Goal: Task Accomplishment & Management: Manage account settings

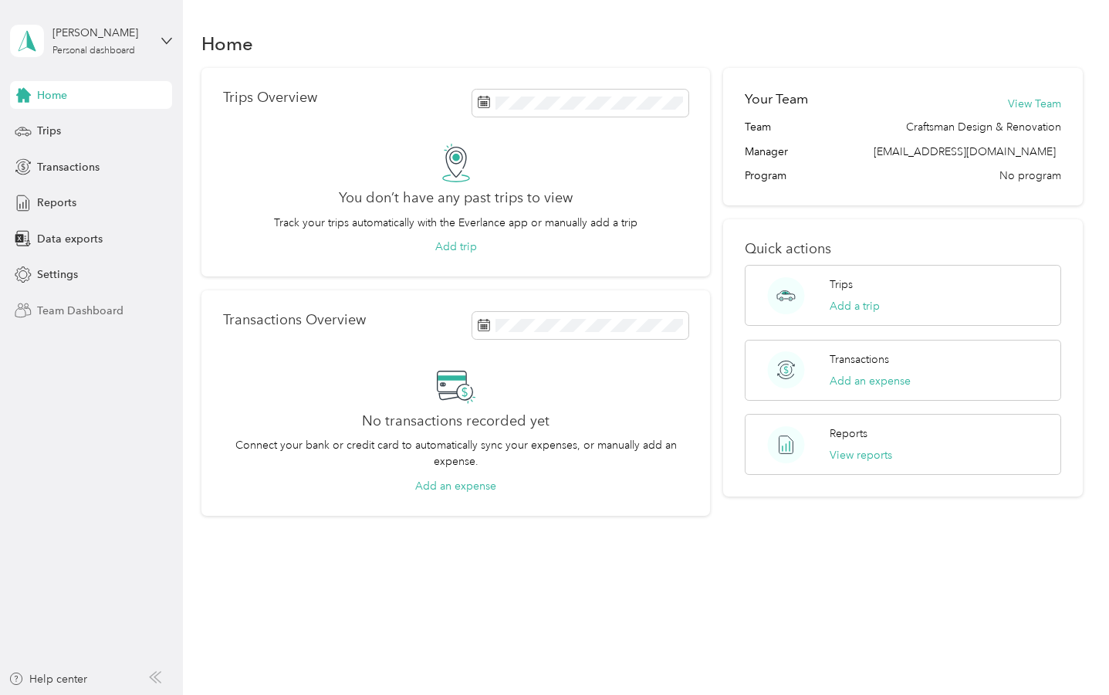
click at [97, 304] on span "Team Dashboard" at bounding box center [80, 311] width 86 height 16
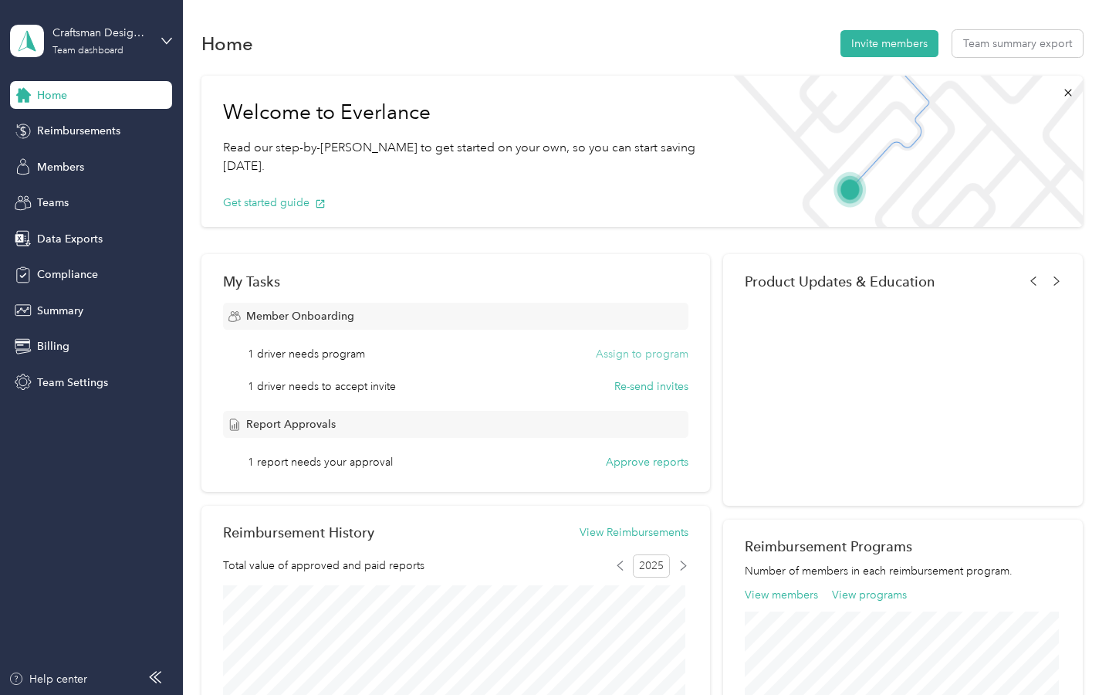
click at [625, 351] on button "Assign to program" at bounding box center [642, 354] width 93 height 16
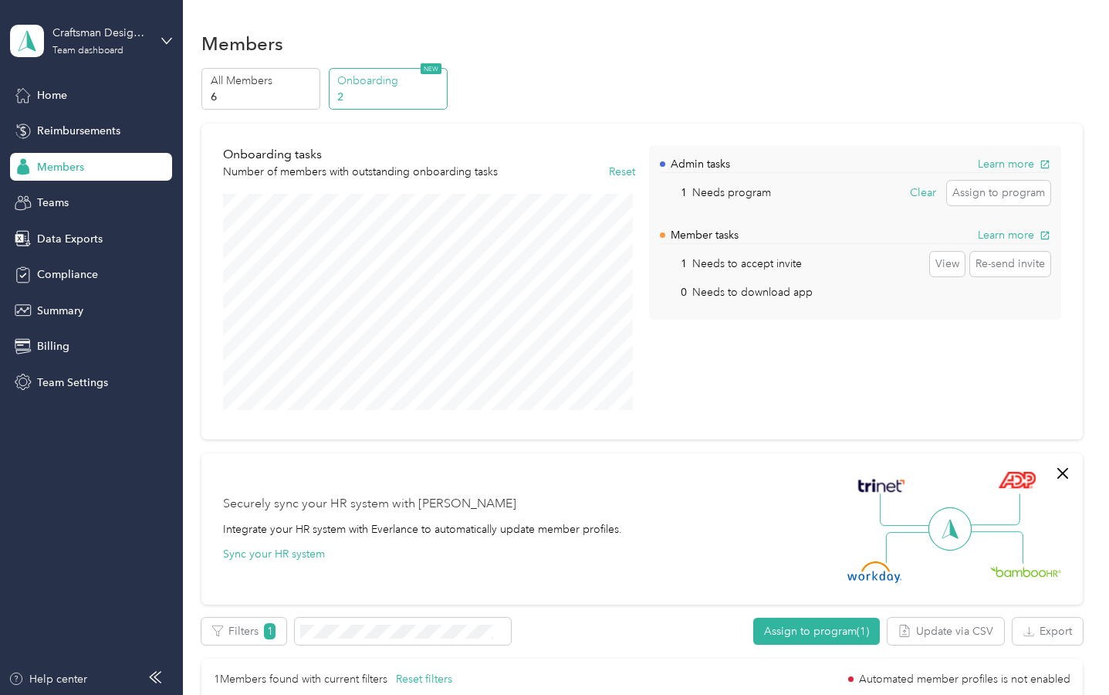
scroll to position [77, 0]
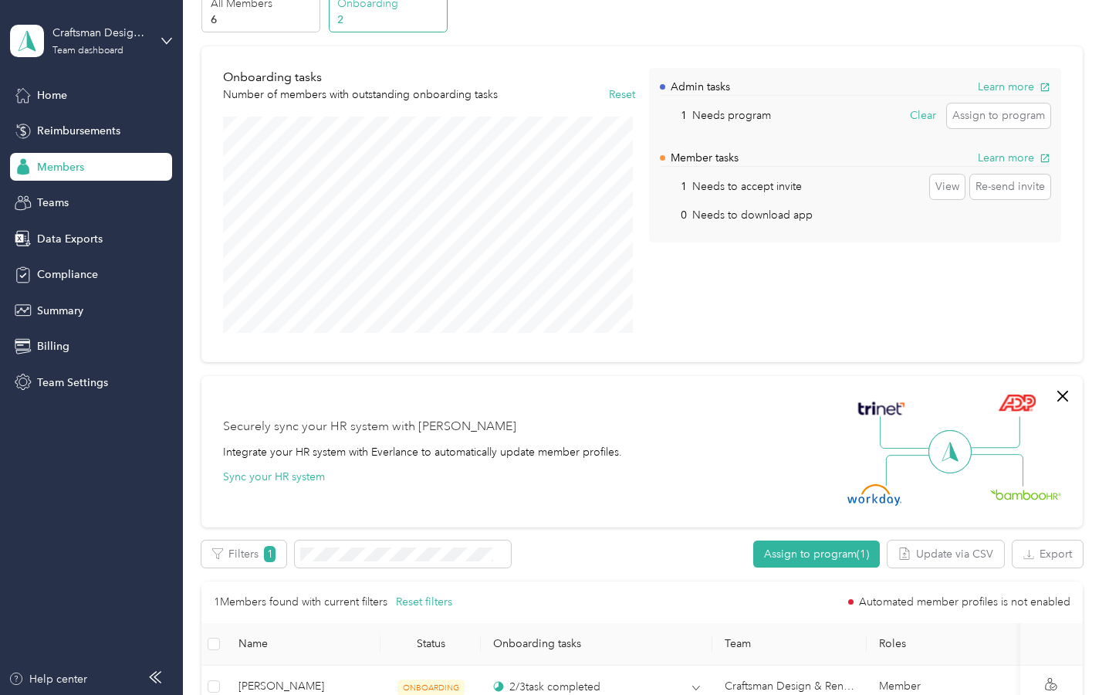
click at [737, 111] on p "Needs program" at bounding box center [732, 115] width 79 height 16
click at [699, 84] on p "Admin tasks" at bounding box center [700, 87] width 59 height 16
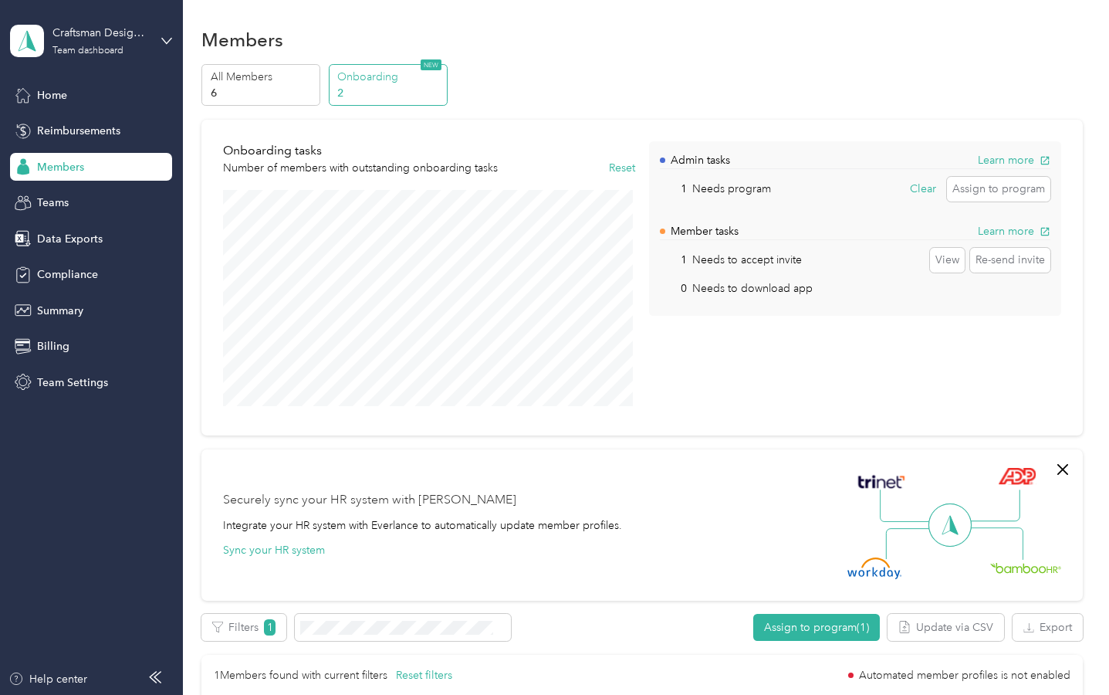
scroll to position [0, 0]
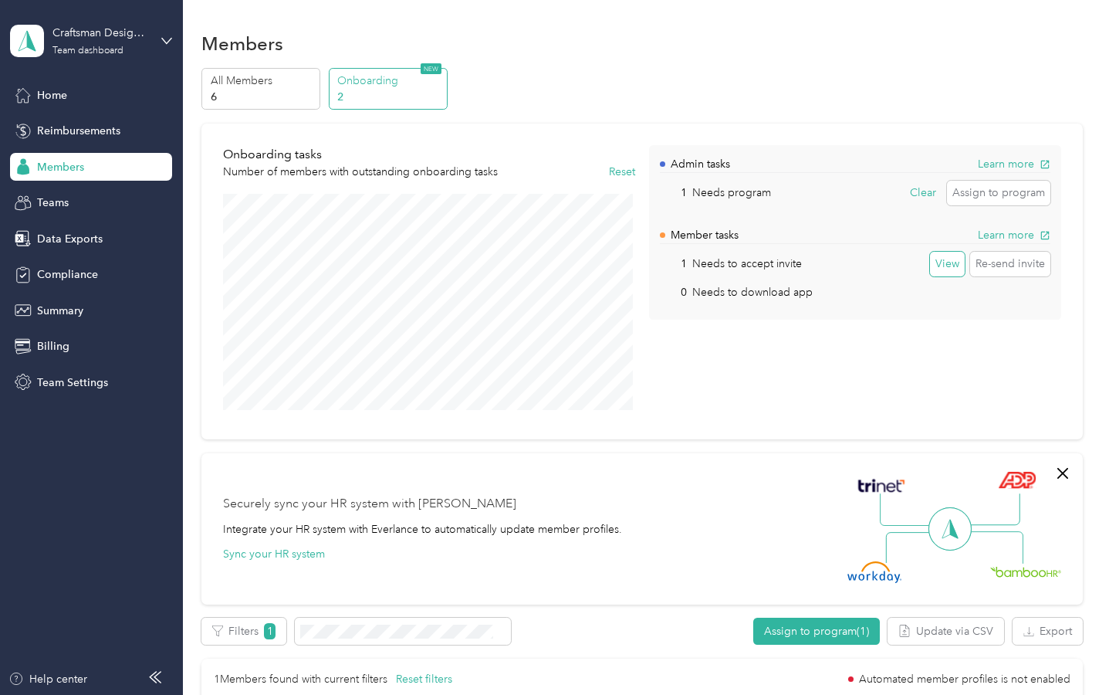
click at [935, 260] on button "View" at bounding box center [947, 264] width 35 height 25
click at [938, 264] on button "View" at bounding box center [947, 264] width 35 height 25
click at [1021, 259] on button "Re-send invite" at bounding box center [1010, 264] width 80 height 25
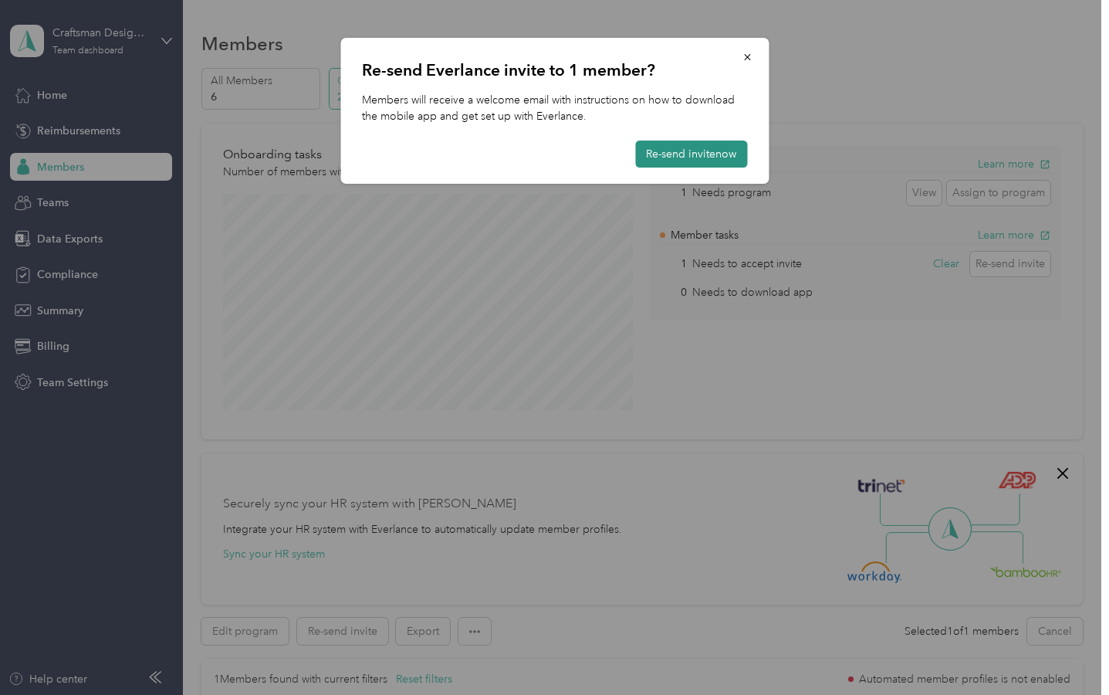
click at [673, 143] on button "Re-send invite now" at bounding box center [691, 154] width 112 height 27
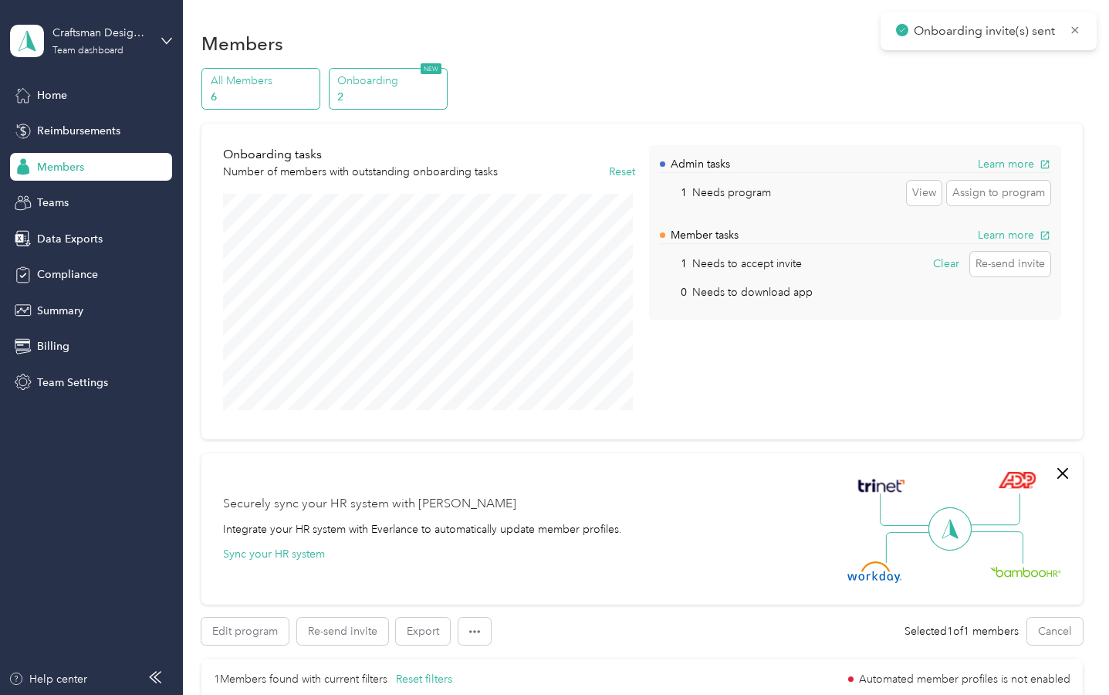
click at [267, 87] on p "All Members" at bounding box center [263, 81] width 105 height 16
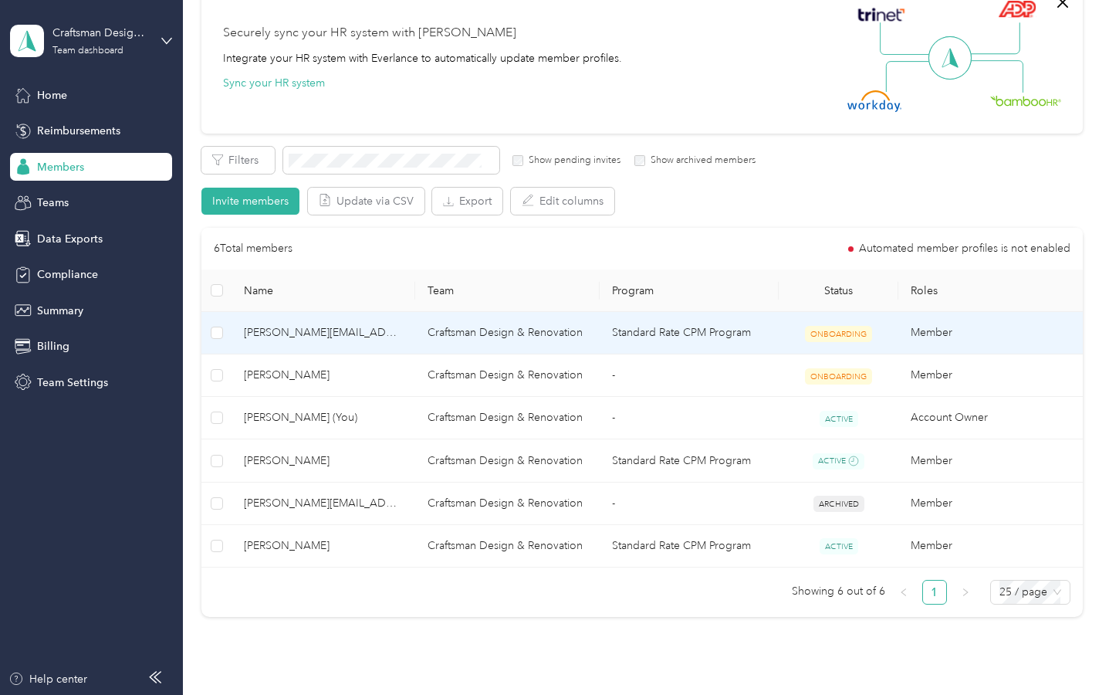
scroll to position [154, 0]
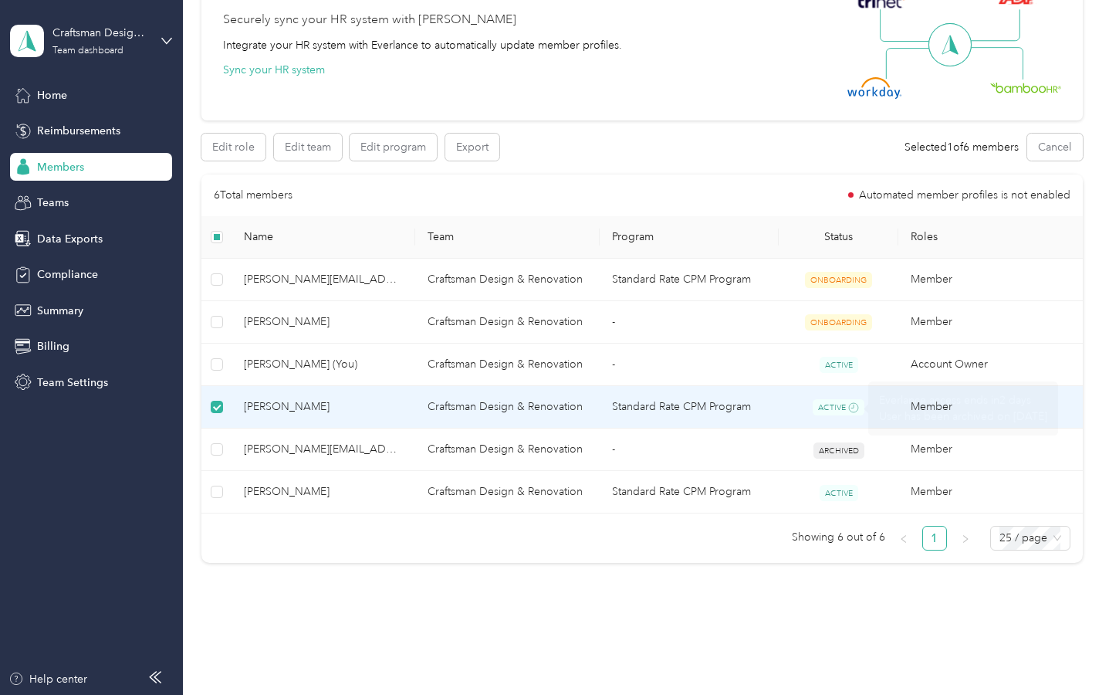
click at [827, 401] on span "ACTIVE" at bounding box center [839, 407] width 52 height 16
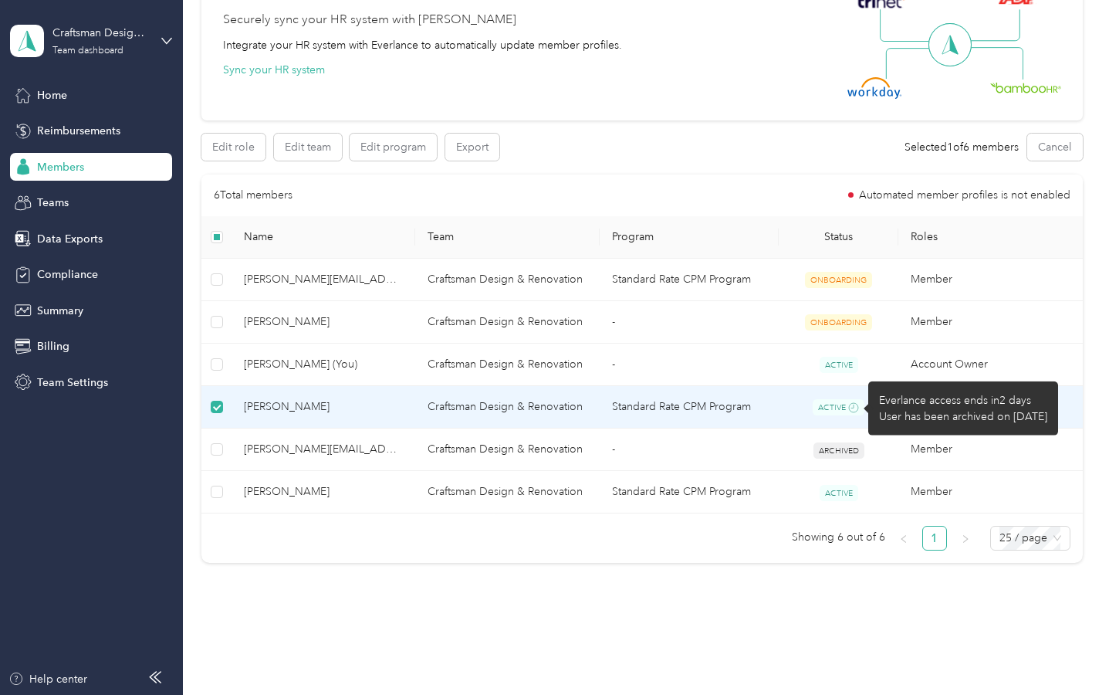
click at [848, 412] on icon at bounding box center [853, 407] width 11 height 11
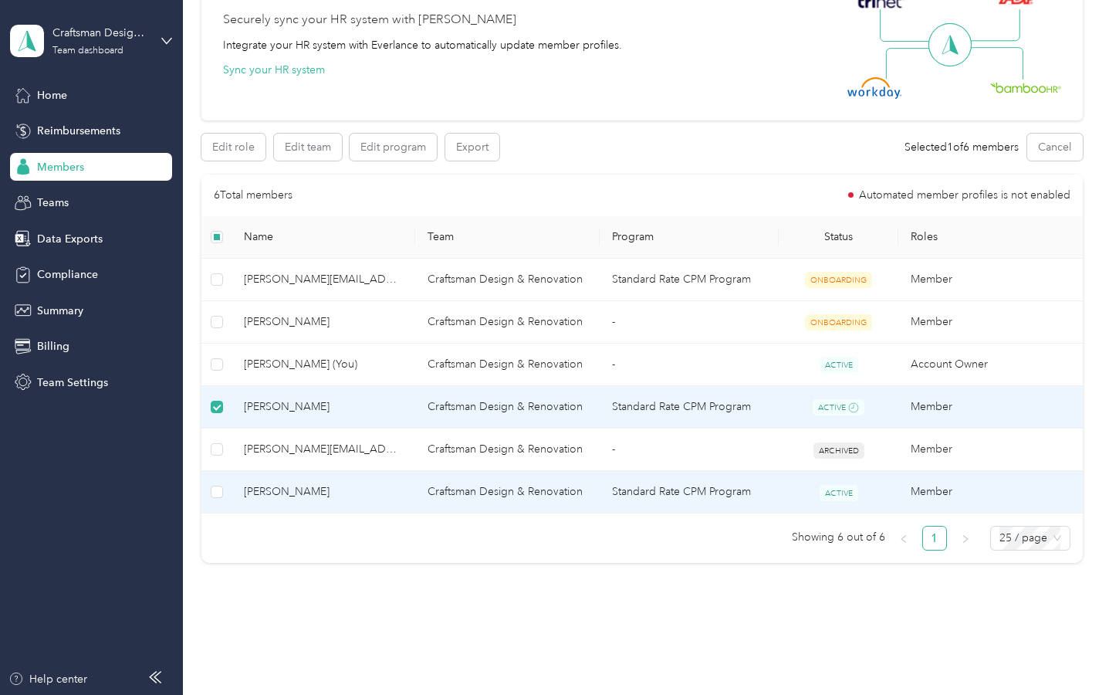
click at [276, 484] on span "[PERSON_NAME]" at bounding box center [323, 491] width 159 height 17
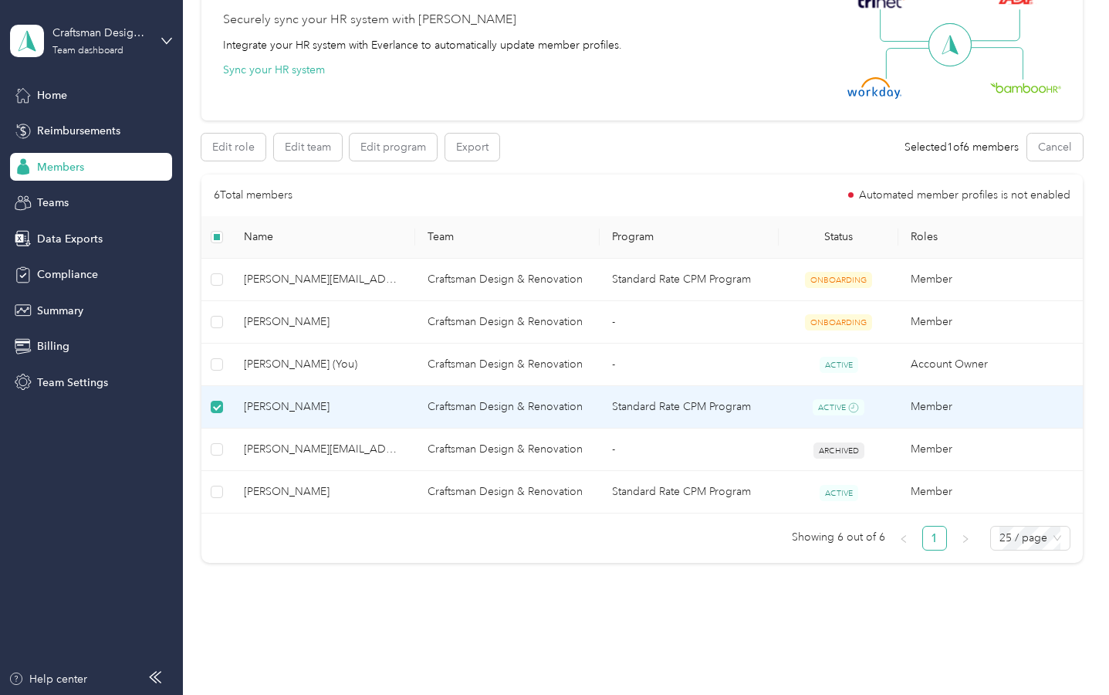
click at [214, 397] on td at bounding box center [215, 407] width 29 height 43
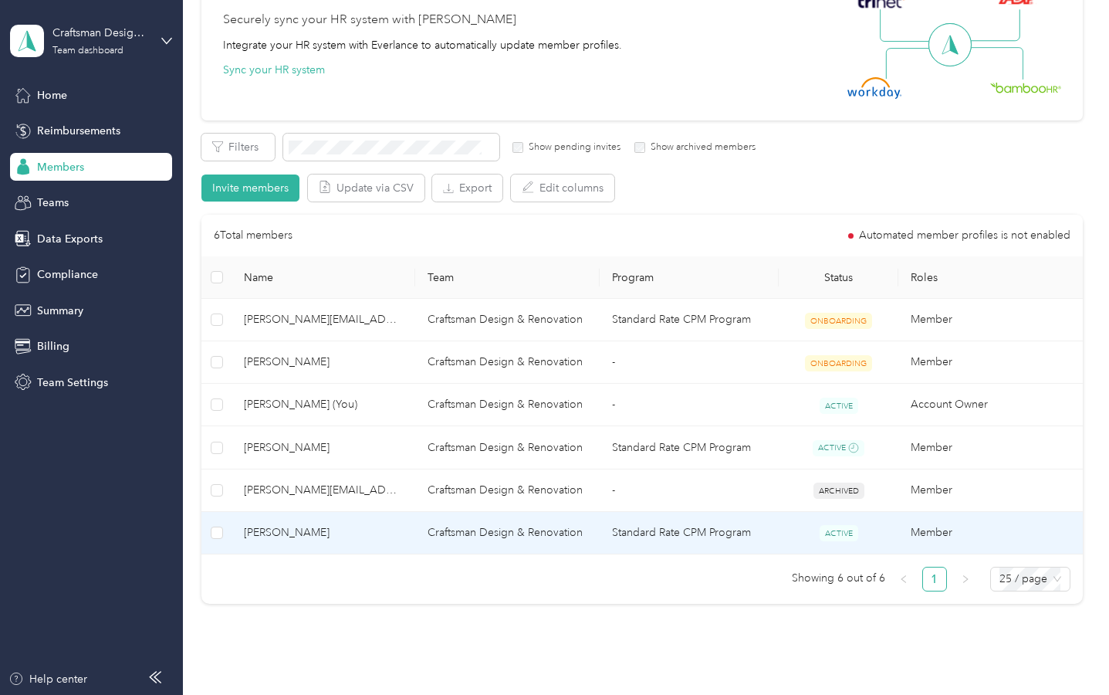
click at [303, 527] on span "[PERSON_NAME]" at bounding box center [323, 532] width 159 height 17
click at [303, 694] on div "Drag to resize Click to close Loading member data" at bounding box center [551, 695] width 1102 height 0
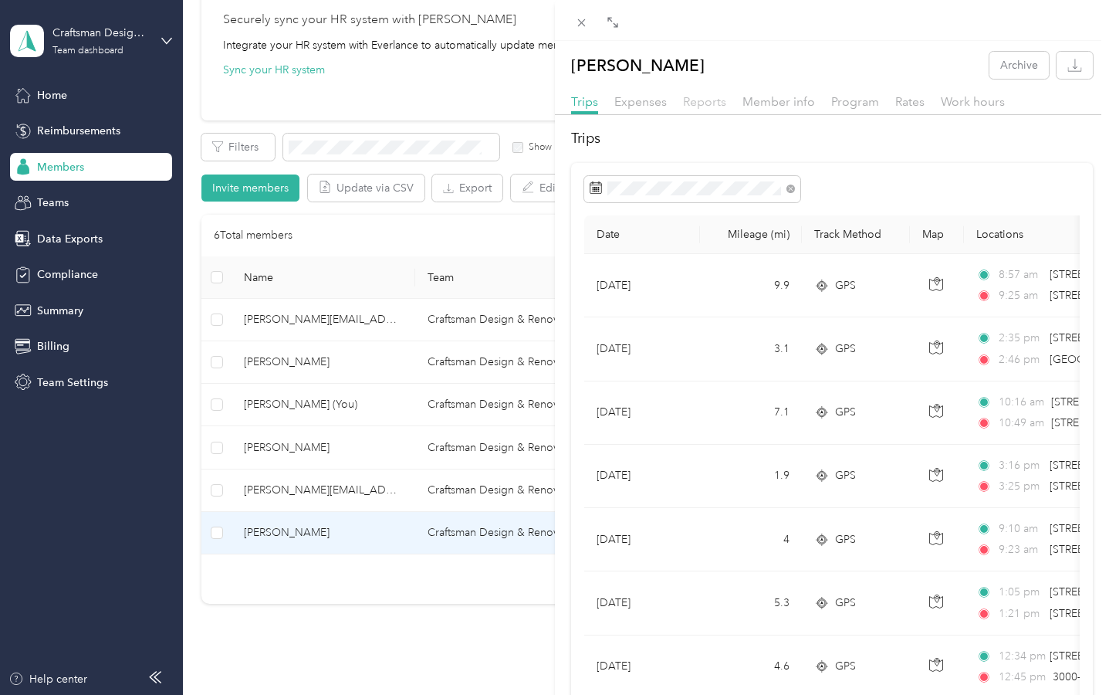
click at [701, 99] on span "Reports" at bounding box center [704, 101] width 43 height 15
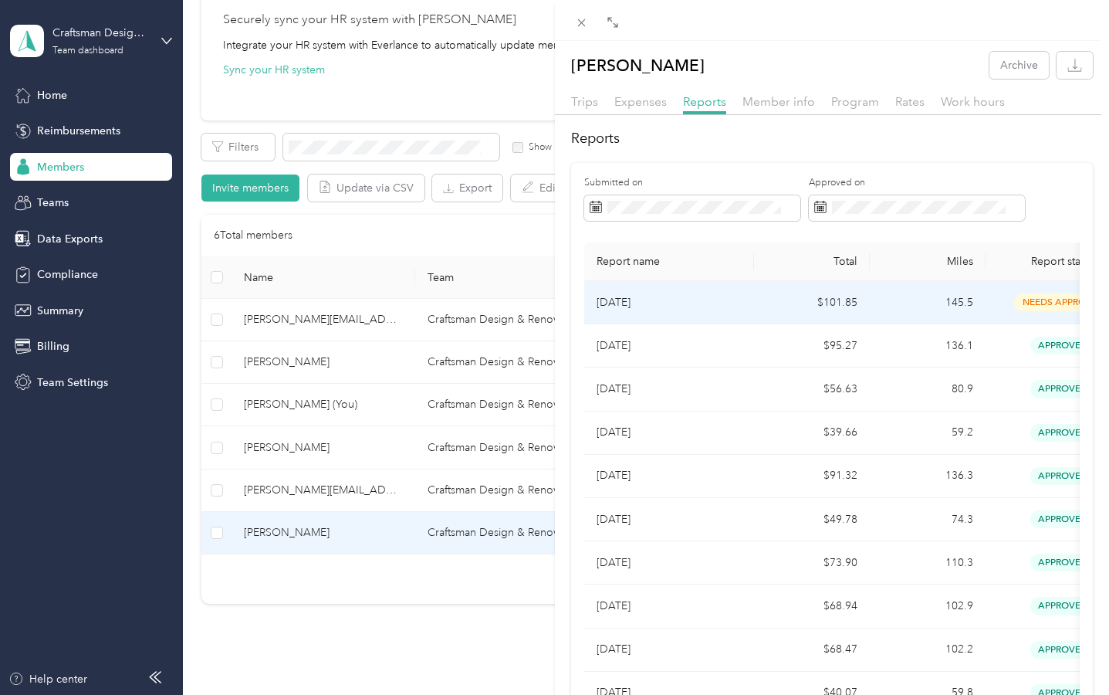
click at [696, 306] on p "[DATE]" at bounding box center [669, 302] width 145 height 17
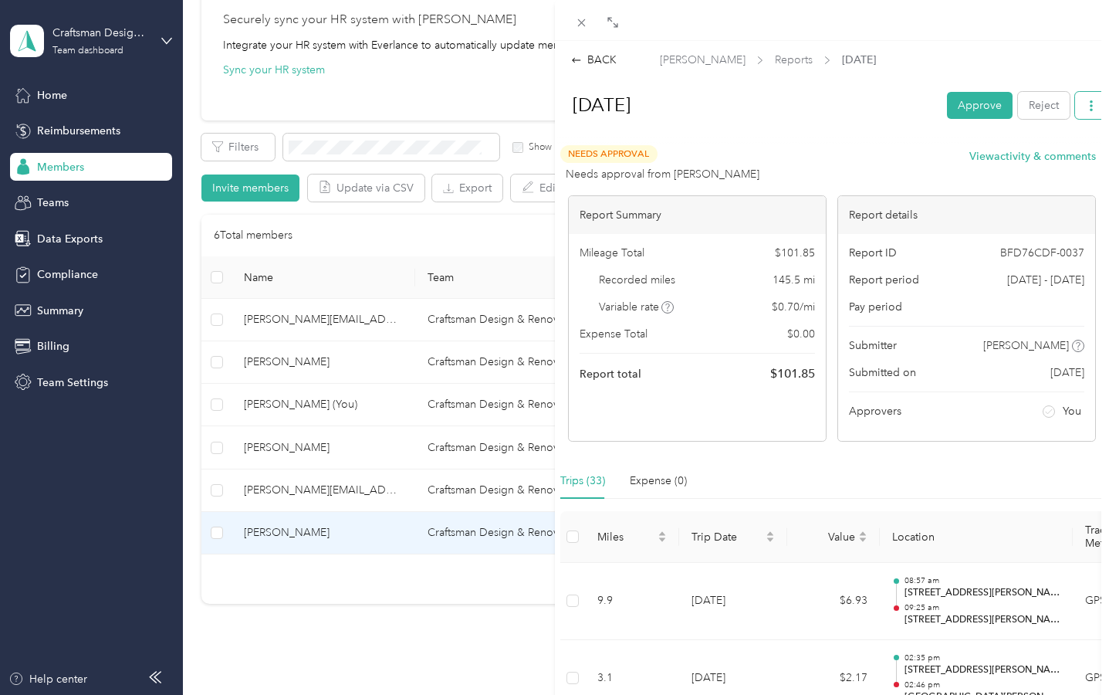
click at [1086, 102] on icon "button" at bounding box center [1091, 105] width 11 height 11
click at [1020, 153] on li "Download" at bounding box center [1040, 161] width 113 height 27
click at [1039, 164] on span "Download" at bounding box center [1036, 162] width 51 height 16
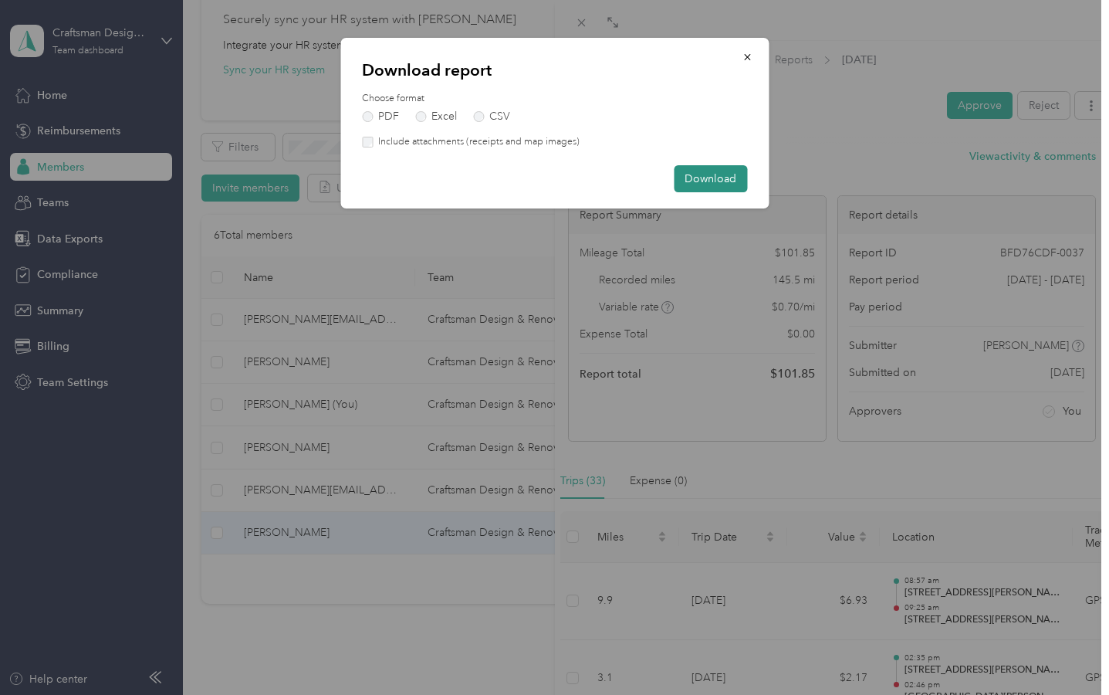
click at [709, 174] on button "Download" at bounding box center [710, 178] width 73 height 27
